Goal: Task Accomplishment & Management: Manage account settings

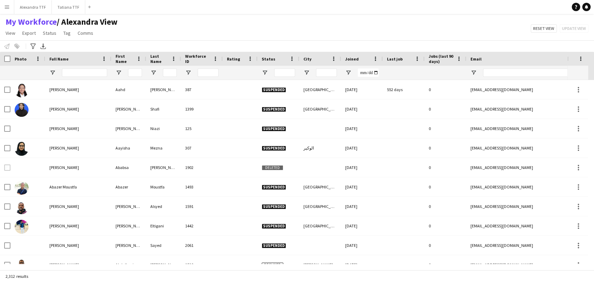
click at [92, 67] on div at bounding box center [84, 73] width 45 height 14
click at [93, 71] on input "Full Name Filter Input" at bounding box center [84, 73] width 45 height 8
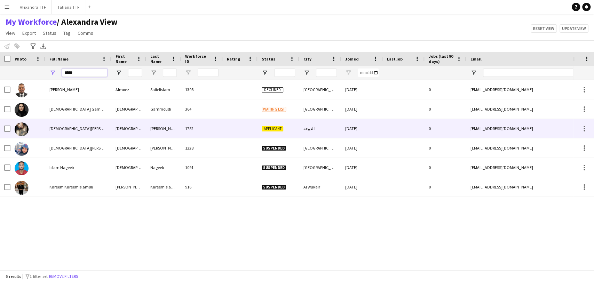
type input "*****"
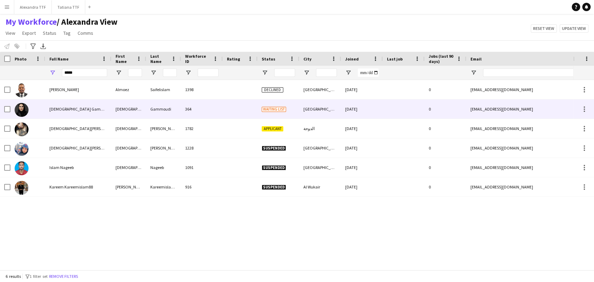
click at [67, 103] on div "[DEMOGRAPHIC_DATA] Gammoudi" at bounding box center [78, 109] width 66 height 19
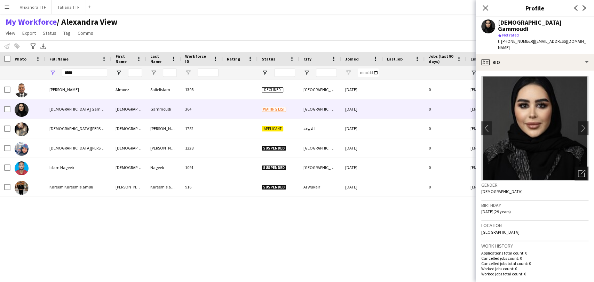
click at [579, 167] on div "Open photos pop-in" at bounding box center [582, 174] width 14 height 14
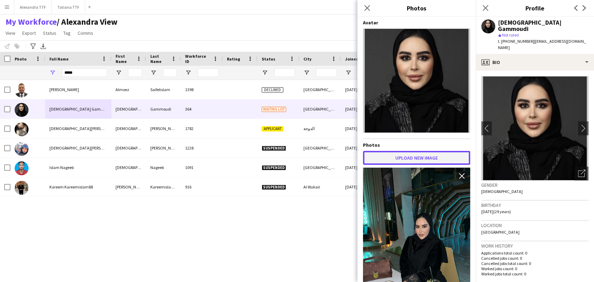
click at [402, 153] on button "Upload new image" at bounding box center [416, 158] width 107 height 14
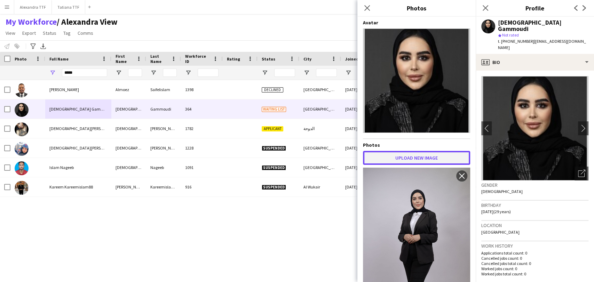
click at [416, 151] on button "Upload new image" at bounding box center [416, 158] width 107 height 14
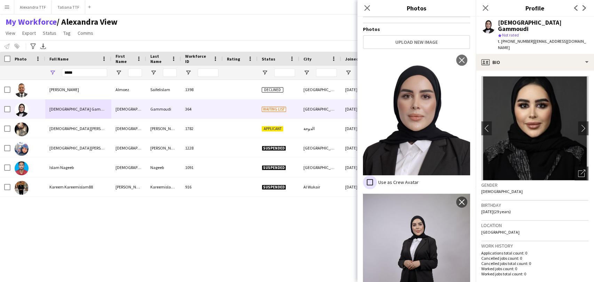
scroll to position [119, 0]
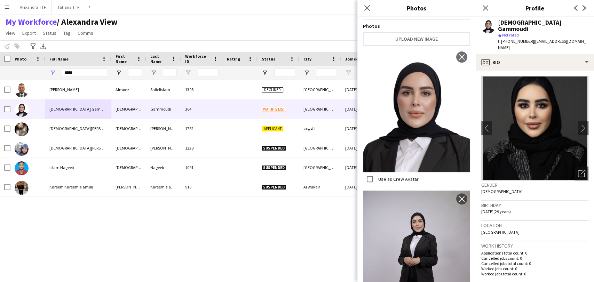
click at [487, 5] on icon "Close pop-in" at bounding box center [486, 8] width 6 height 6
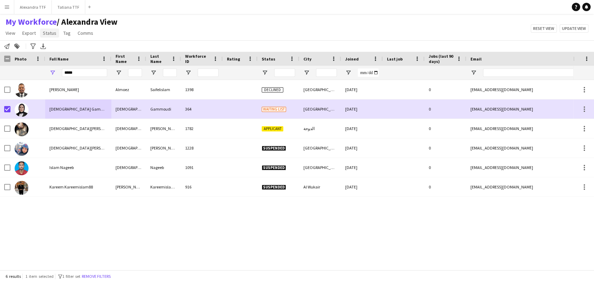
click at [44, 34] on span "Status" at bounding box center [50, 33] width 14 height 6
click at [69, 40] on div "Edit" at bounding box center [64, 48] width 49 height 20
click at [63, 48] on link "Edit" at bounding box center [64, 48] width 49 height 15
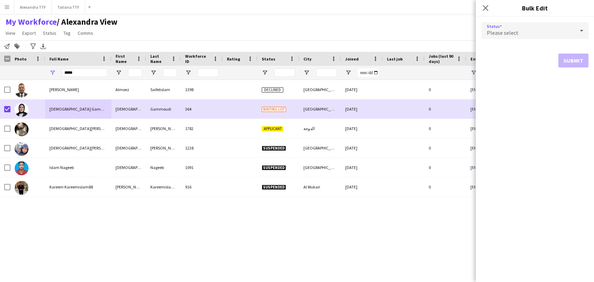
click at [529, 31] on div "Please select" at bounding box center [528, 30] width 93 height 17
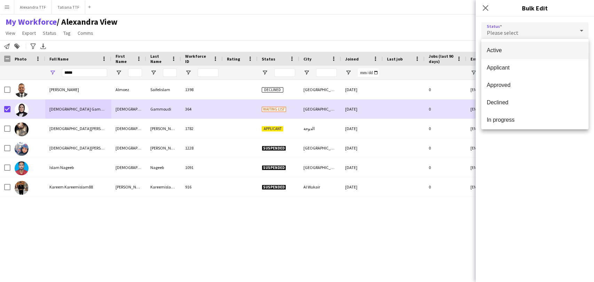
click at [510, 50] on span "Active" at bounding box center [535, 50] width 96 height 7
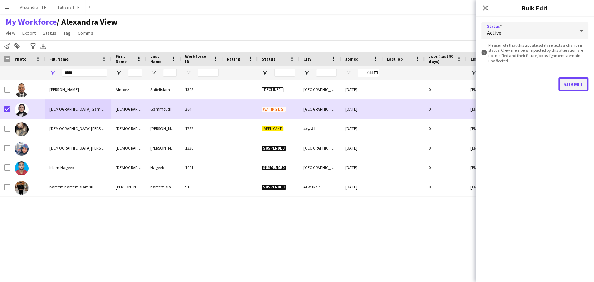
click at [574, 85] on button "Submit" at bounding box center [573, 84] width 30 height 14
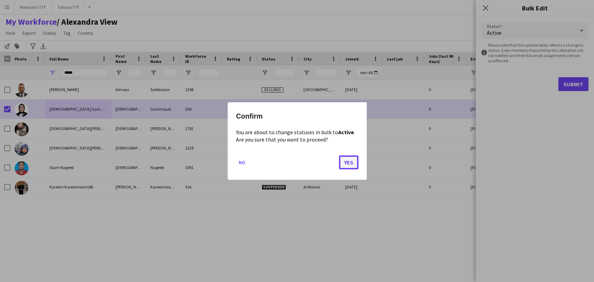
click at [343, 164] on button "Yes" at bounding box center [348, 163] width 19 height 14
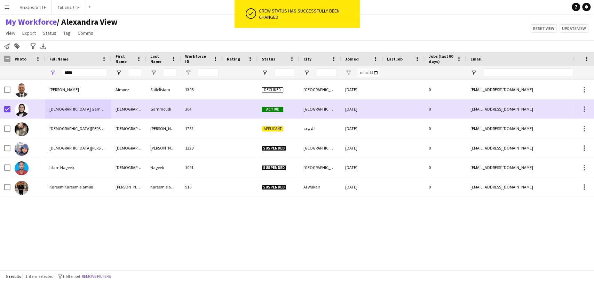
click at [128, 236] on div "[PERSON_NAME] 1398 Declined [GEOGRAPHIC_DATA] [DATE] 0 [EMAIL_ADDRESS][DOMAIN_N…" at bounding box center [286, 172] width 573 height 184
